Goal: Complete application form

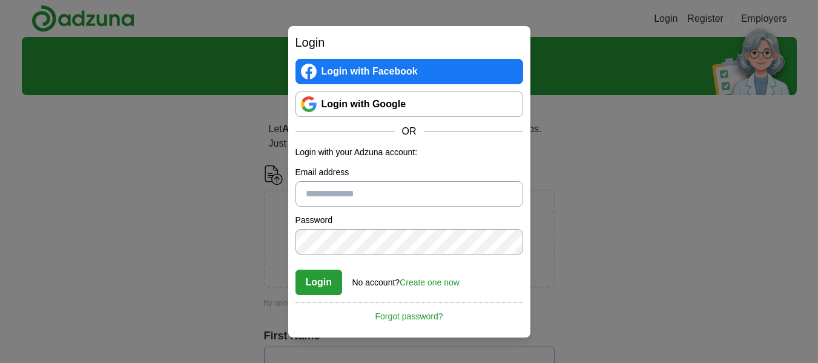
click at [376, 101] on link "Login with Google" at bounding box center [410, 103] width 228 height 25
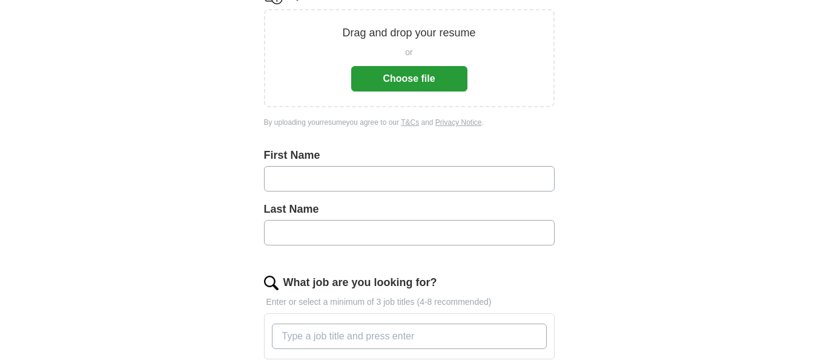
scroll to position [181, 0]
click at [283, 175] on input "text" at bounding box center [409, 177] width 291 height 25
type input "**********"
type input "*********"
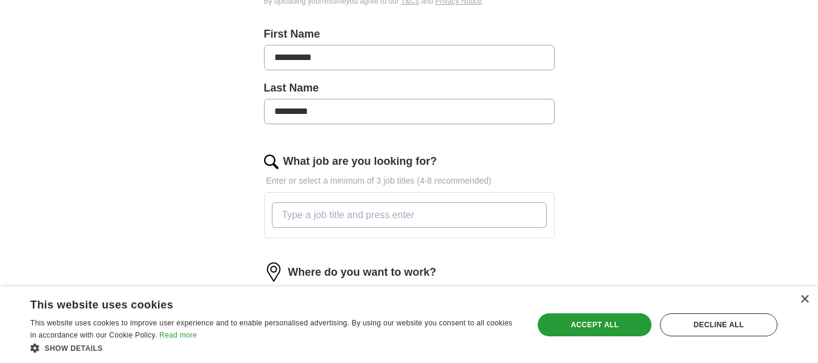
scroll to position [315, 0]
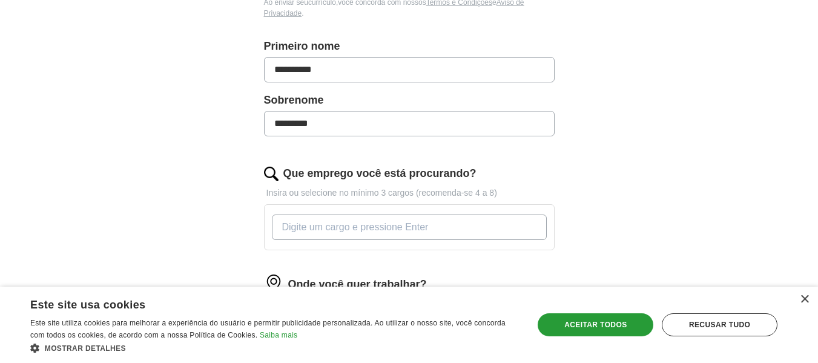
click at [366, 226] on input "Que emprego você está procurando?" at bounding box center [409, 226] width 275 height 25
type input "amazon flex"
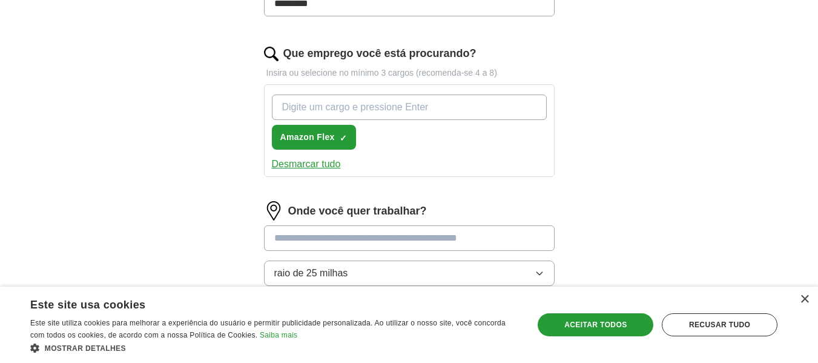
scroll to position [436, 0]
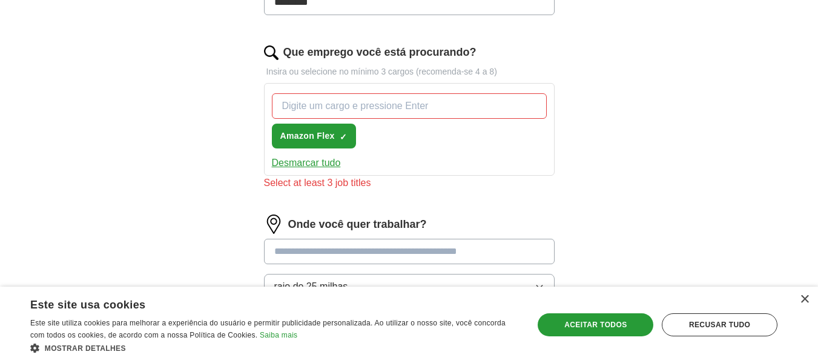
click at [351, 235] on div "Onde você quer trabalhar? raio de 25 milhas Aplicar somente a funções totalment…" at bounding box center [409, 272] width 291 height 117
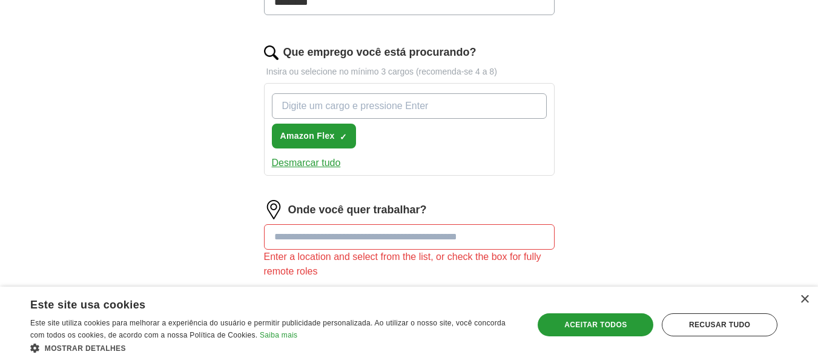
click at [352, 111] on input "Que emprego você está procurando?" at bounding box center [409, 105] width 275 height 25
type input "help eletricista"
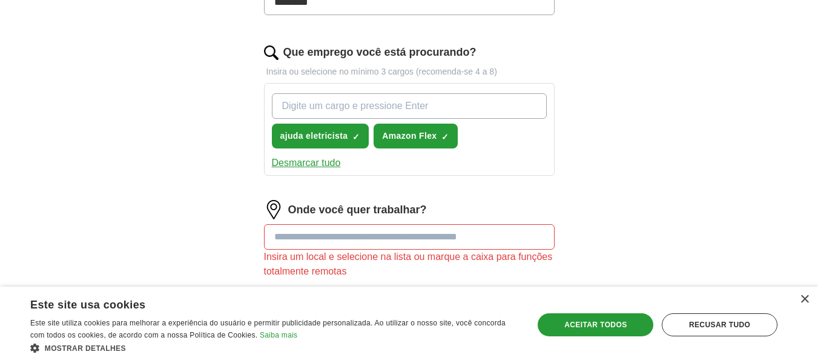
click at [368, 240] on input at bounding box center [409, 236] width 291 height 25
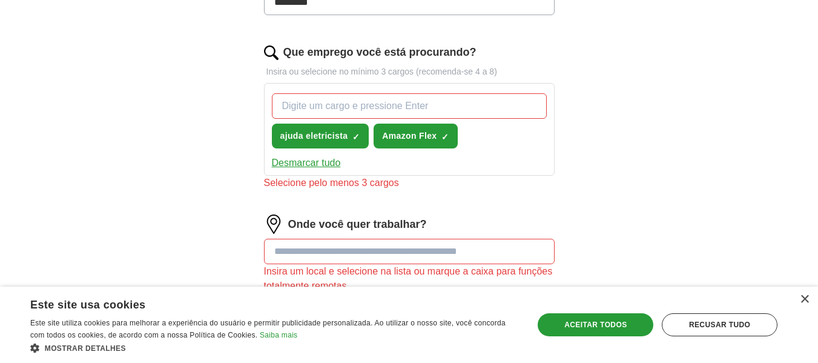
paste input "**********"
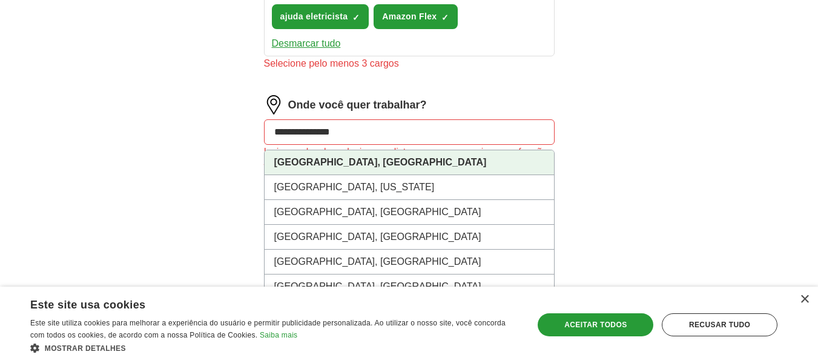
scroll to position [557, 0]
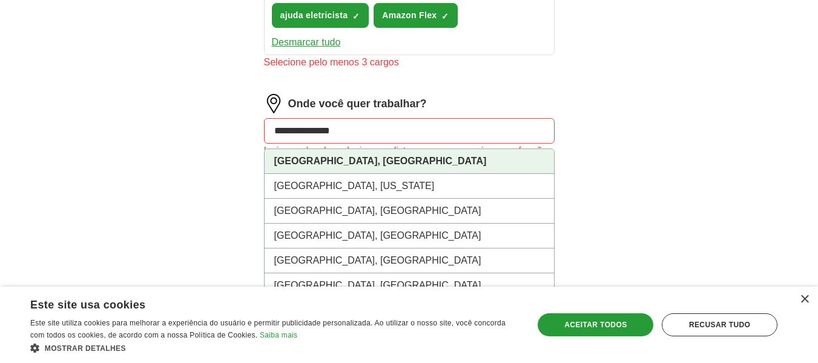
click at [344, 161] on font "Forest Park, Geórgia" at bounding box center [380, 161] width 213 height 10
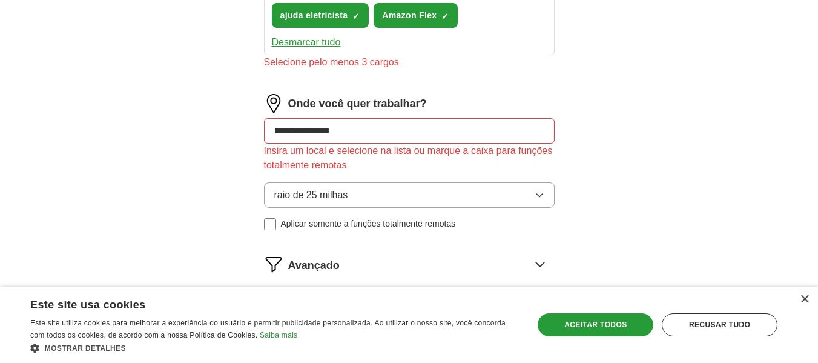
type input "**********"
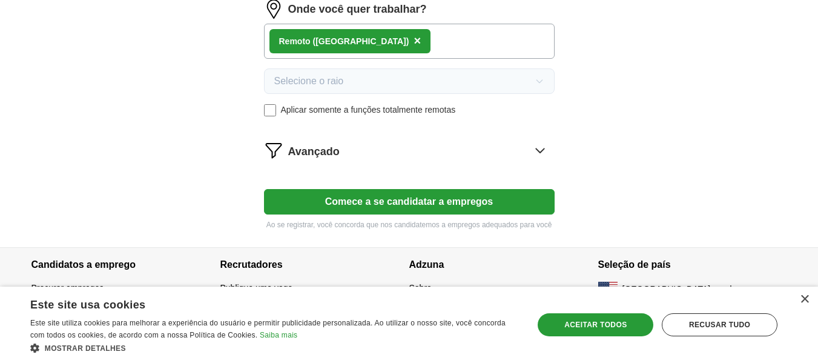
scroll to position [658, 0]
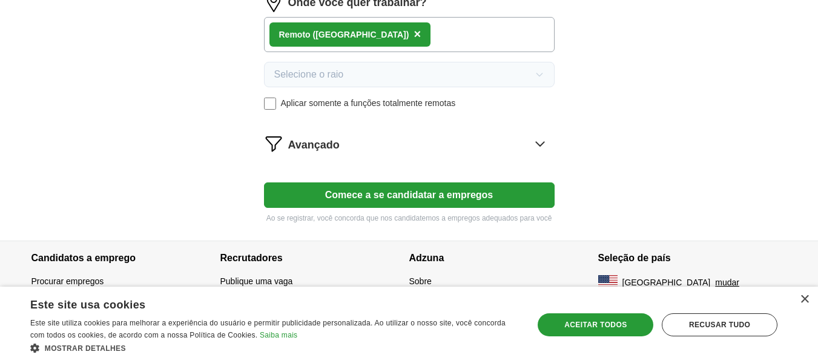
click at [409, 196] on font "Comece a se candidatar a empregos" at bounding box center [409, 195] width 168 height 10
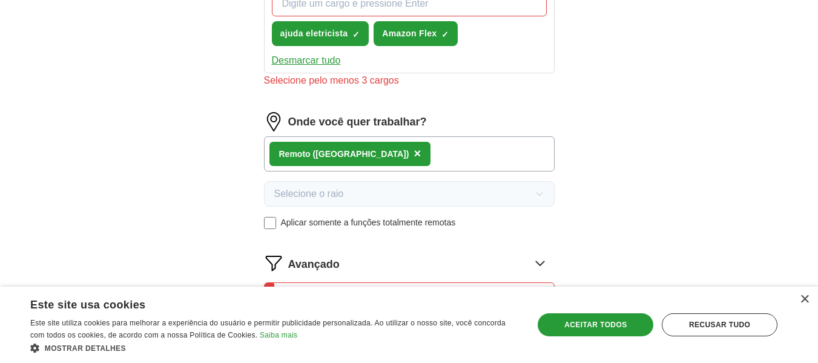
scroll to position [552, 0]
click at [363, 155] on div "Remoto (EUA) ×" at bounding box center [409, 154] width 291 height 35
click at [414, 154] on font "×" at bounding box center [417, 153] width 7 height 13
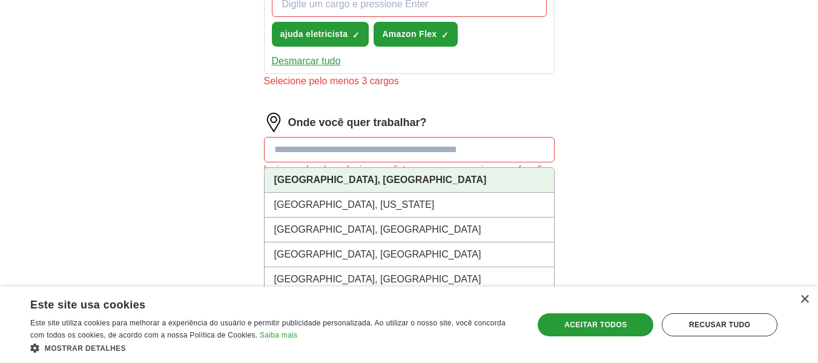
drag, startPoint x: 349, startPoint y: 150, endPoint x: 322, endPoint y: 179, distance: 40.3
click at [322, 179] on font "Forest Park, Geórgia" at bounding box center [380, 179] width 213 height 10
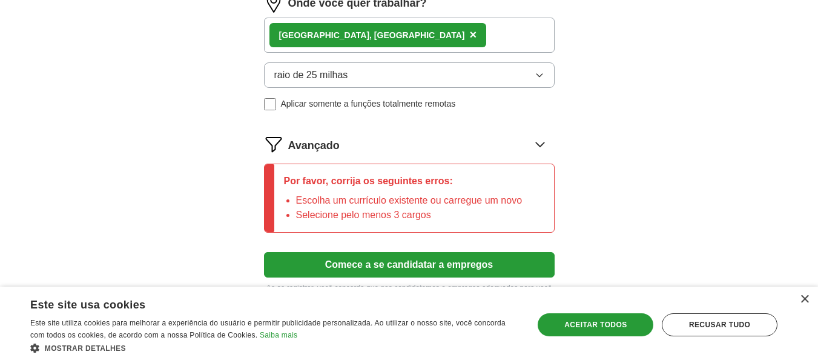
scroll to position [672, 0]
click at [429, 263] on font "Comece a se candidatar a empregos" at bounding box center [409, 264] width 168 height 10
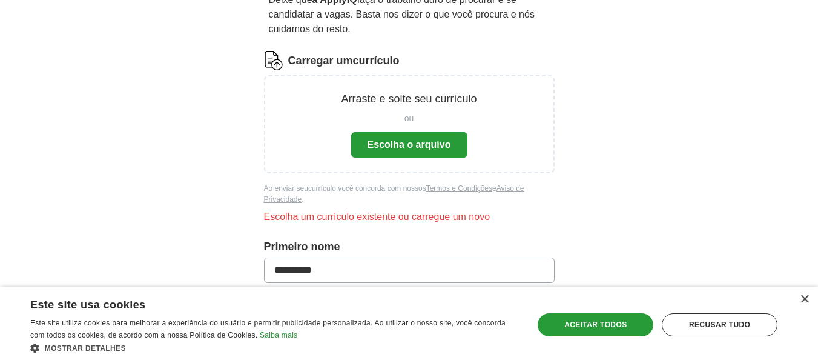
scroll to position [128, 0]
click at [418, 144] on font "Escolha o arquivo" at bounding box center [410, 145] width 84 height 10
